Goal: Obtain resource: Download file/media

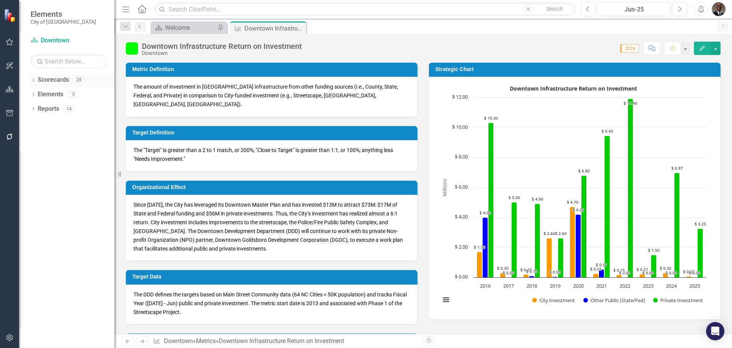
click at [60, 78] on link "Scorecards" at bounding box center [53, 80] width 31 height 9
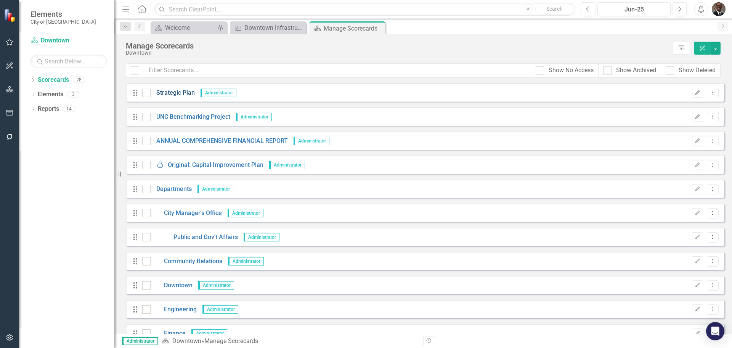
click at [179, 91] on link "Strategic Plan" at bounding box center [173, 92] width 44 height 9
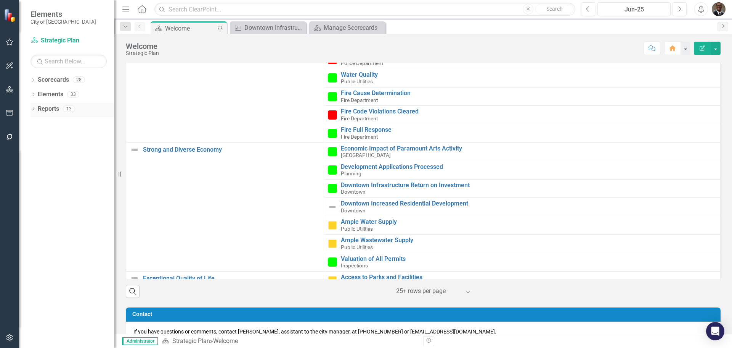
click at [50, 106] on link "Reports" at bounding box center [48, 109] width 21 height 9
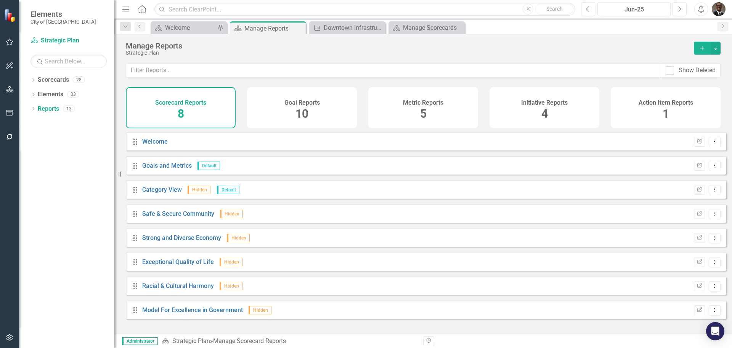
click at [546, 111] on span "4" at bounding box center [545, 113] width 6 height 13
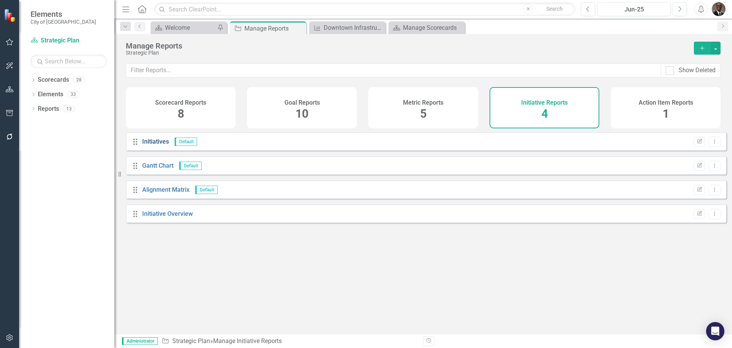
click at [157, 145] on link "Initiatives" at bounding box center [155, 141] width 27 height 7
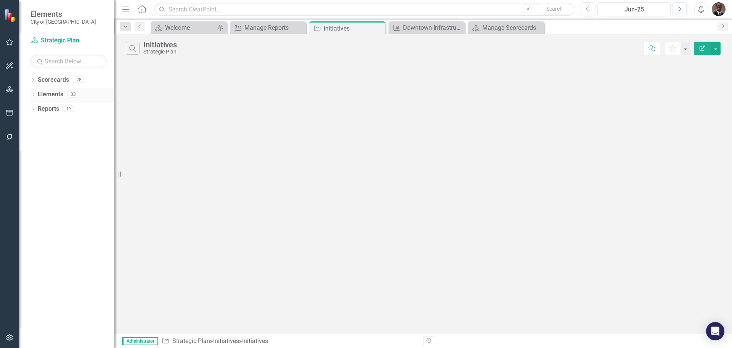
click at [58, 91] on link "Elements" at bounding box center [51, 94] width 26 height 9
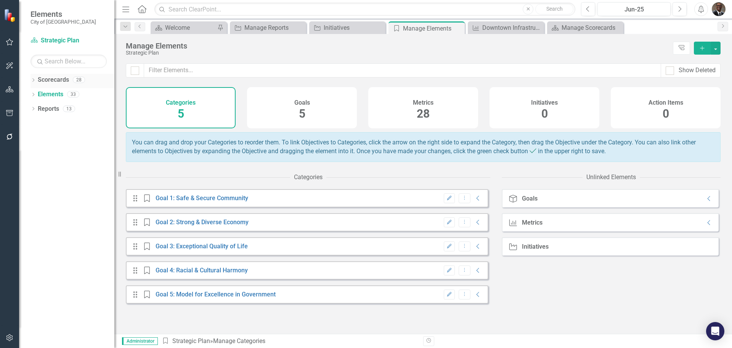
click at [59, 77] on link "Scorecards" at bounding box center [53, 80] width 31 height 9
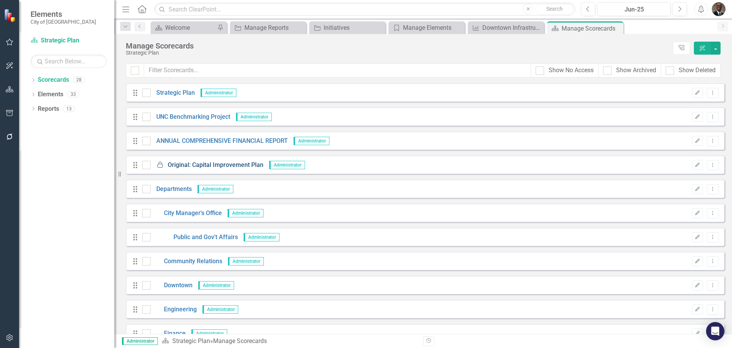
click at [211, 164] on link "Locked Original: Capital Improvement Plan" at bounding box center [207, 165] width 113 height 9
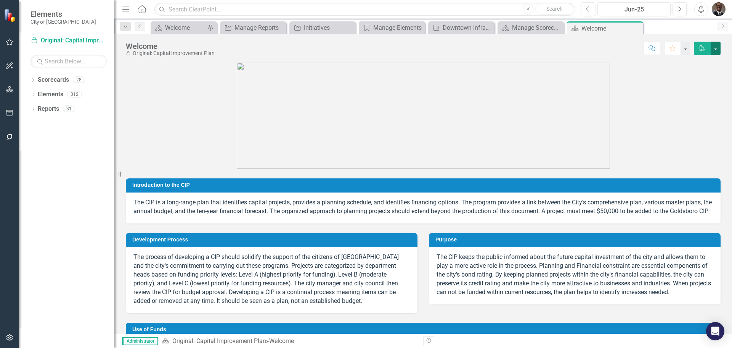
click at [717, 49] on button "button" at bounding box center [716, 48] width 10 height 13
click at [56, 105] on link "Reports" at bounding box center [48, 109] width 21 height 9
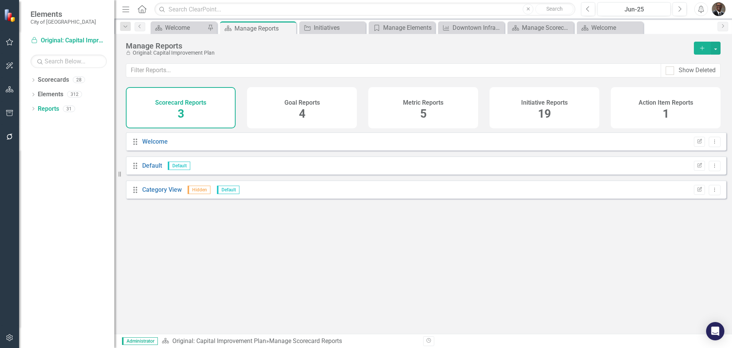
click at [546, 111] on span "19" at bounding box center [544, 113] width 13 height 13
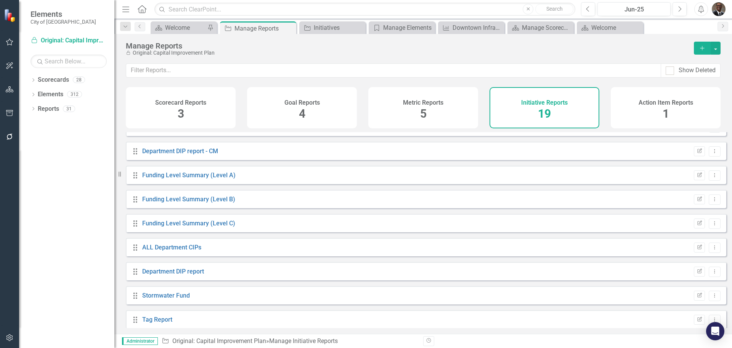
scroll to position [146, 0]
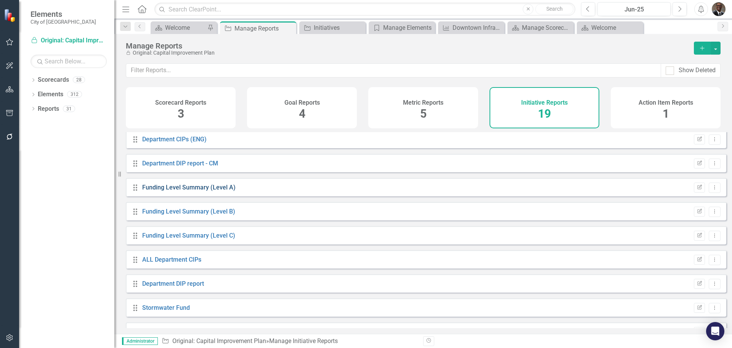
click at [186, 190] on link "Funding Level Summary (Level A)" at bounding box center [188, 186] width 93 height 7
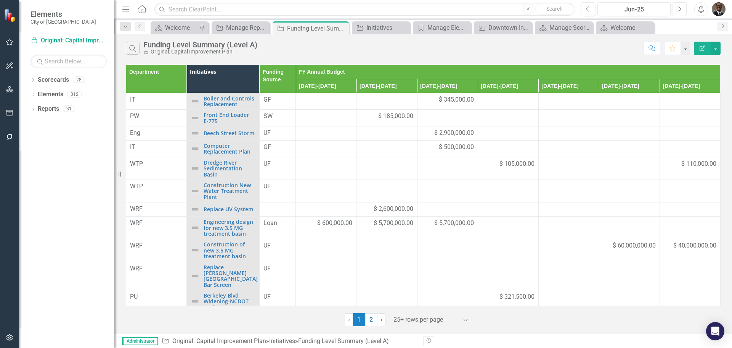
click at [680, 9] on icon "Next" at bounding box center [680, 9] width 4 height 7
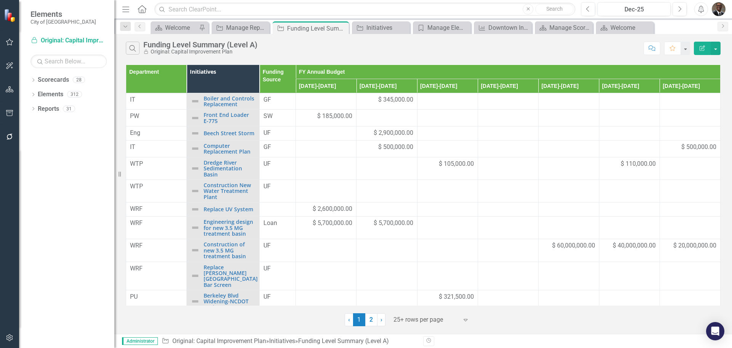
click at [157, 79] on th "Department" at bounding box center [156, 79] width 61 height 28
click at [180, 69] on th "Department Sort Ascending" at bounding box center [156, 79] width 61 height 28
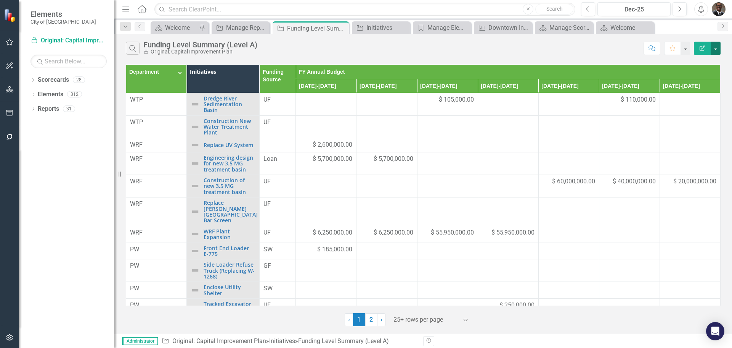
click at [716, 48] on button "button" at bounding box center [716, 48] width 10 height 13
click at [701, 63] on link "Edit Report Edit Report" at bounding box center [690, 62] width 60 height 14
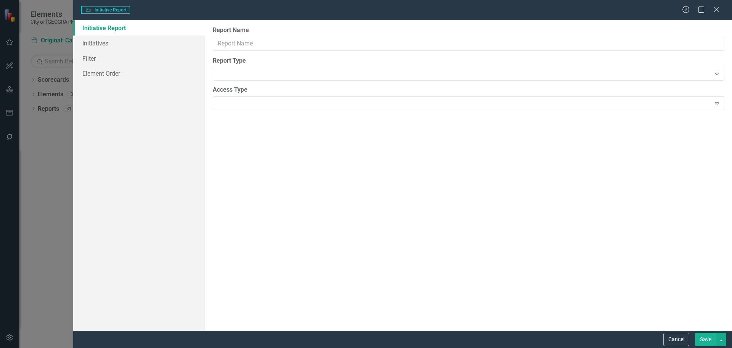
type input "Funding Level Summary (Level A)"
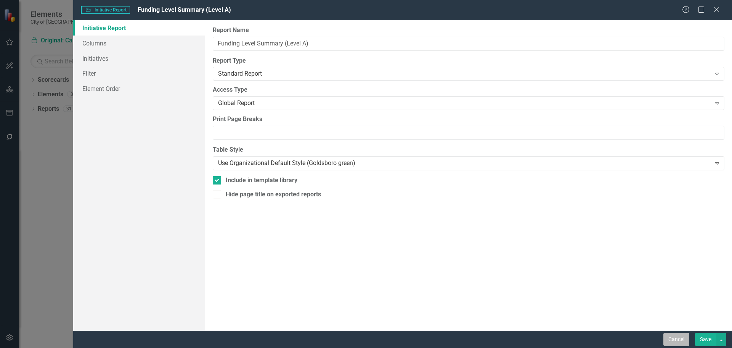
click at [676, 335] on button "Cancel" at bounding box center [677, 338] width 26 height 13
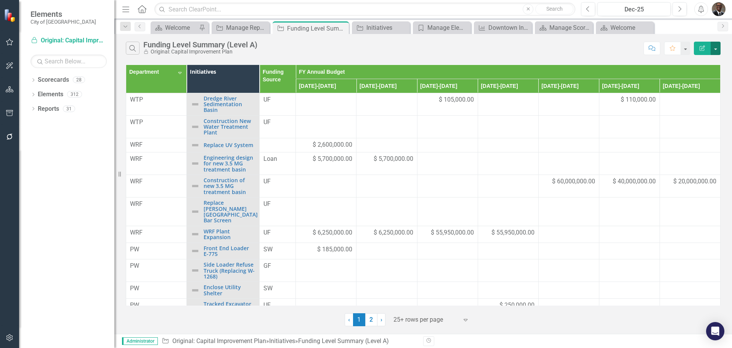
click at [718, 49] on button "button" at bounding box center [716, 48] width 10 height 13
click at [705, 91] on link "Excel Export to Excel" at bounding box center [690, 92] width 60 height 14
click at [372, 320] on link "2" at bounding box center [371, 319] width 12 height 13
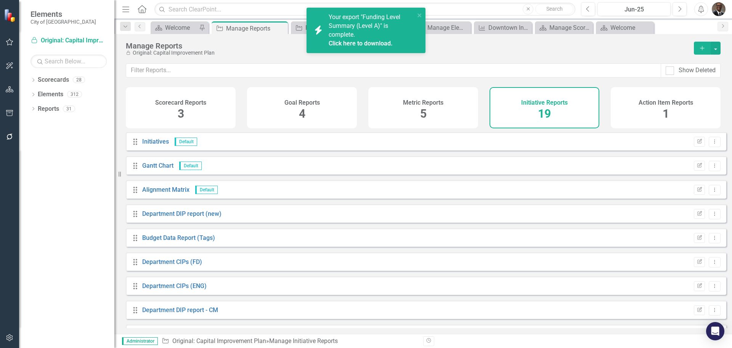
click at [542, 109] on span "19" at bounding box center [544, 113] width 13 height 13
click at [154, 143] on link "Initiatives" at bounding box center [155, 141] width 27 height 7
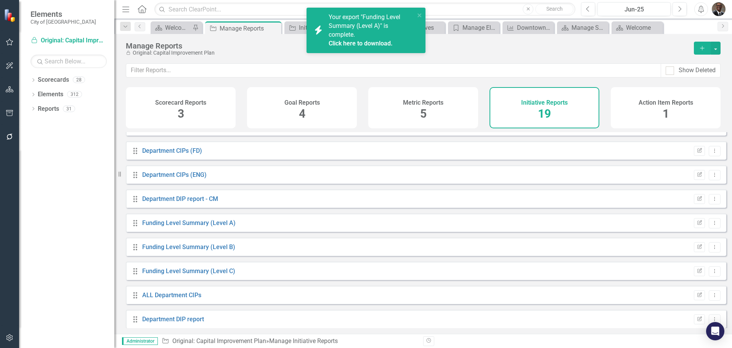
scroll to position [153, 0]
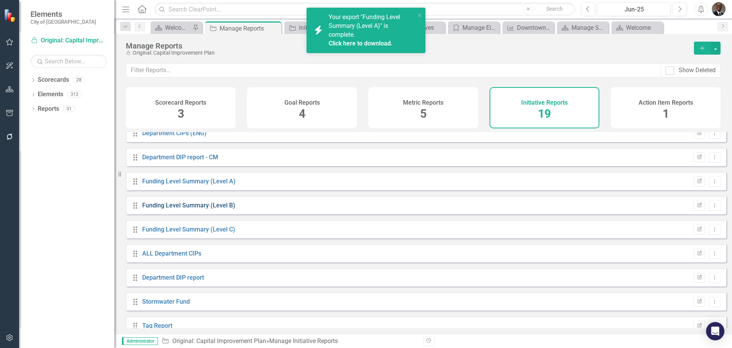
click at [162, 209] on link "Funding Level Summary (Level B)" at bounding box center [188, 204] width 93 height 7
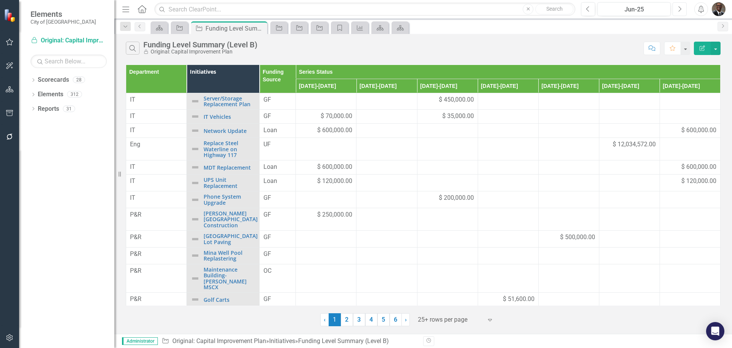
click at [678, 7] on icon "Next" at bounding box center [680, 9] width 4 height 7
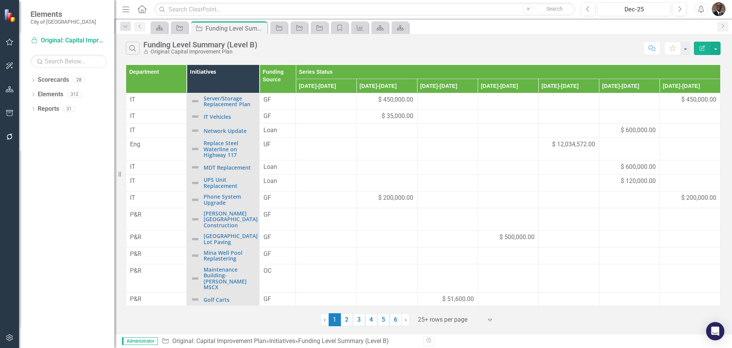
click at [177, 72] on th "Department" at bounding box center [156, 79] width 61 height 28
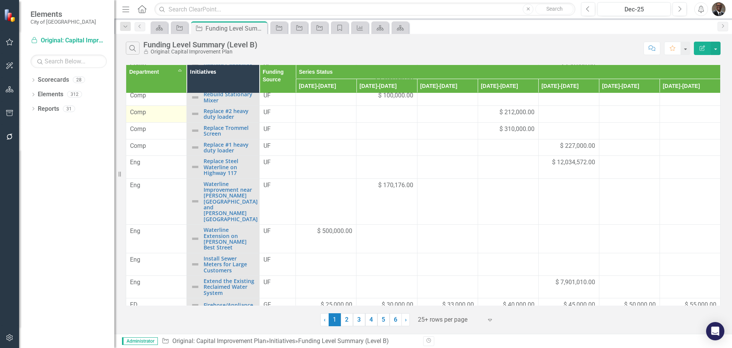
scroll to position [74, 0]
click at [714, 44] on button "button" at bounding box center [716, 48] width 10 height 13
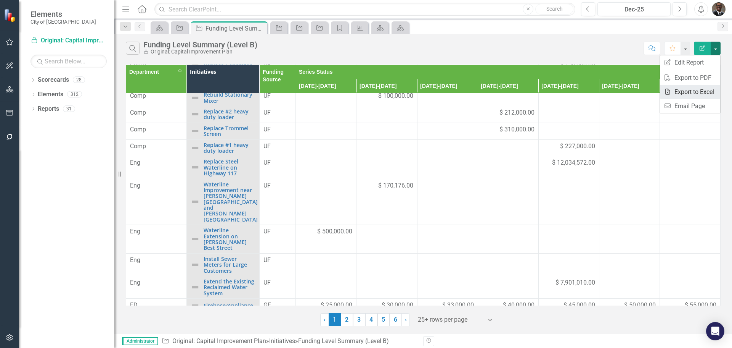
click at [702, 92] on link "Excel Export to Excel" at bounding box center [690, 92] width 60 height 14
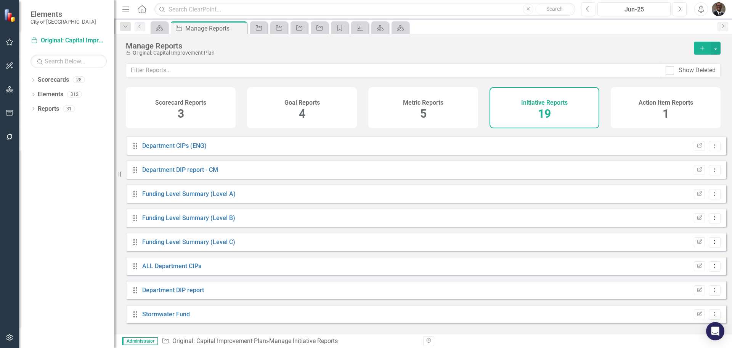
scroll to position [153, 0]
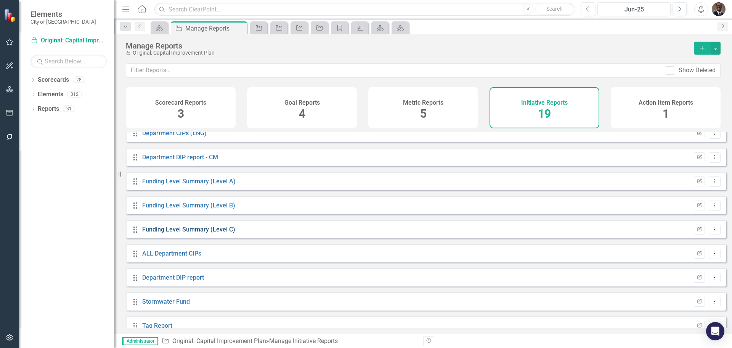
click at [196, 233] on link "Funding Level Summary (Level C)" at bounding box center [188, 228] width 93 height 7
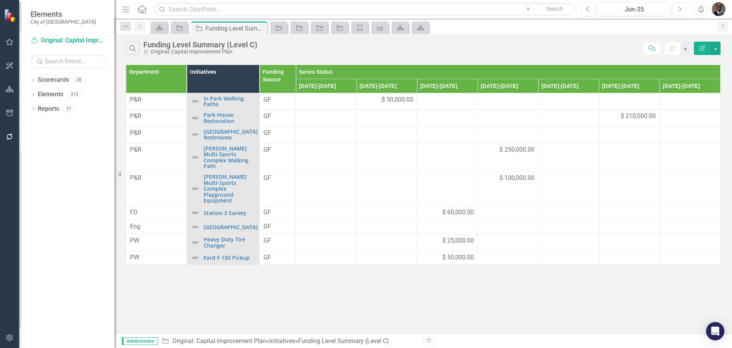
click at [679, 5] on button "Next" at bounding box center [680, 9] width 14 height 14
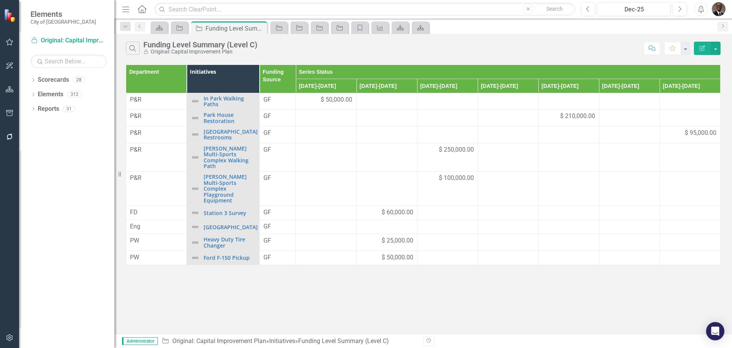
click at [176, 77] on th "Department" at bounding box center [156, 79] width 61 height 28
click at [181, 70] on th "Department Sort Ascending" at bounding box center [156, 79] width 61 height 28
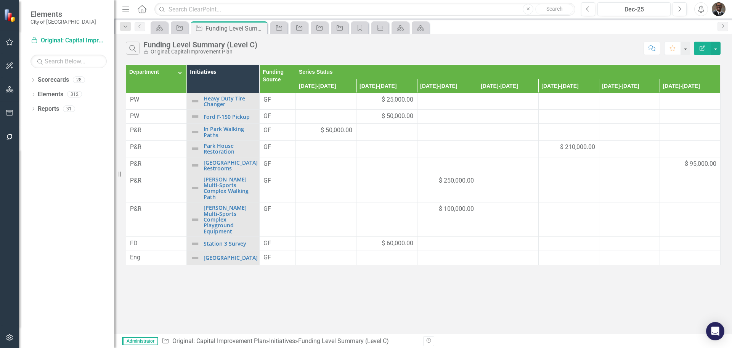
click at [179, 72] on th "Department Sort Descending" at bounding box center [156, 79] width 61 height 28
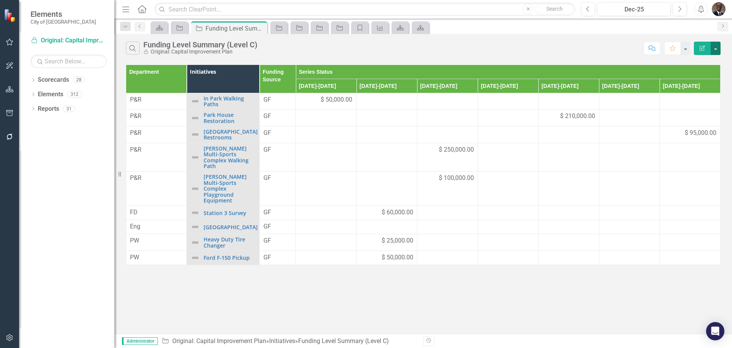
click at [716, 48] on button "button" at bounding box center [716, 48] width 10 height 13
click at [697, 90] on link "Excel Export to Excel" at bounding box center [690, 92] width 60 height 14
